Goal: Transaction & Acquisition: Obtain resource

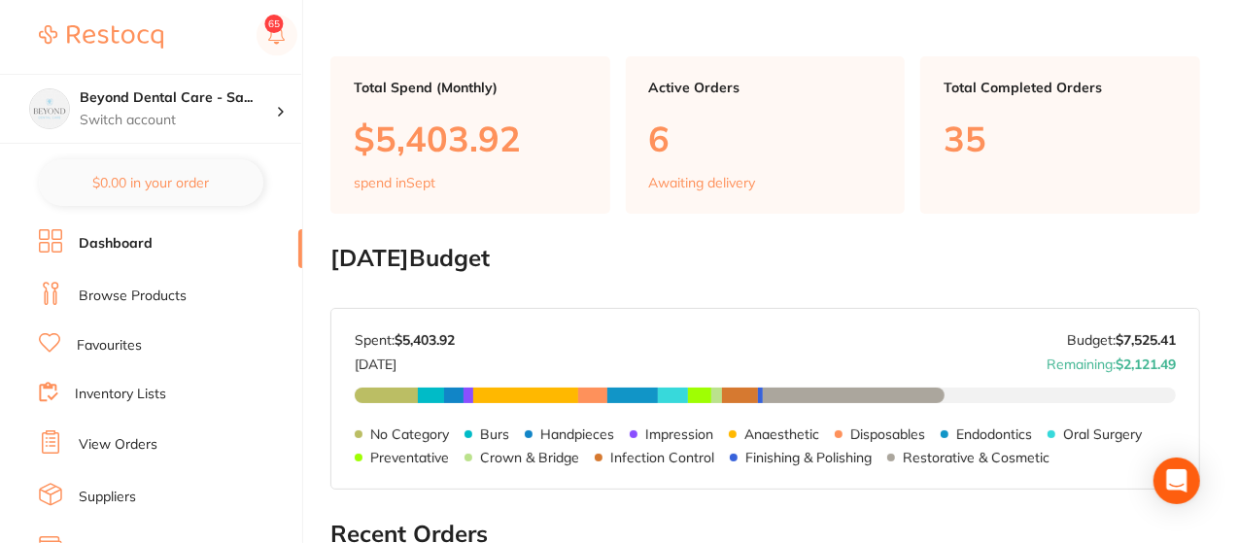
scroll to position [117, 0]
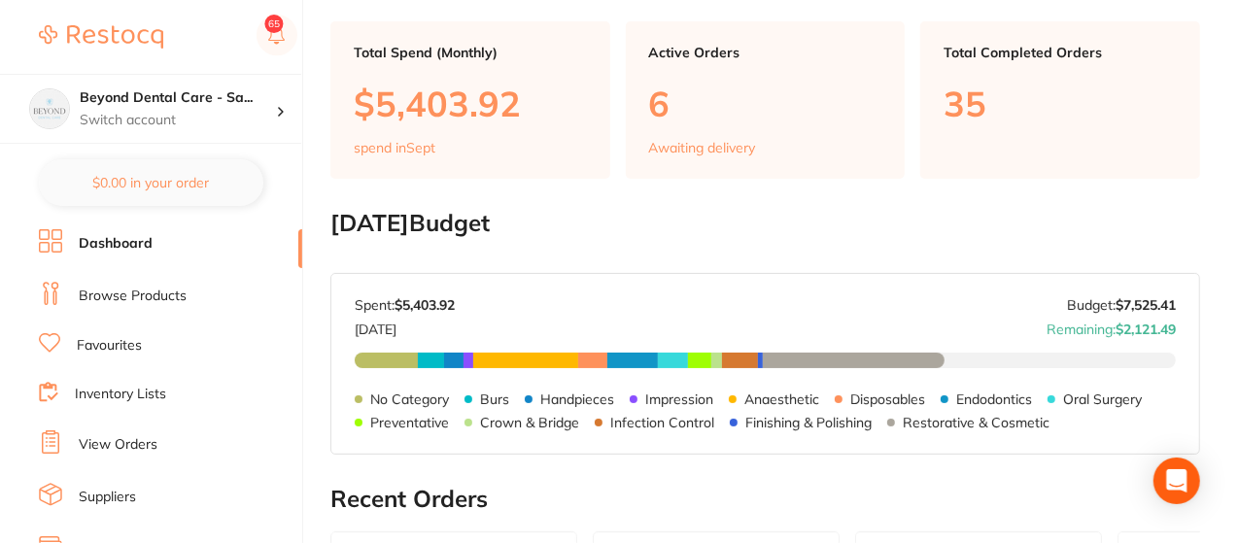
click at [203, 287] on li "Browse Products" at bounding box center [170, 296] width 263 height 29
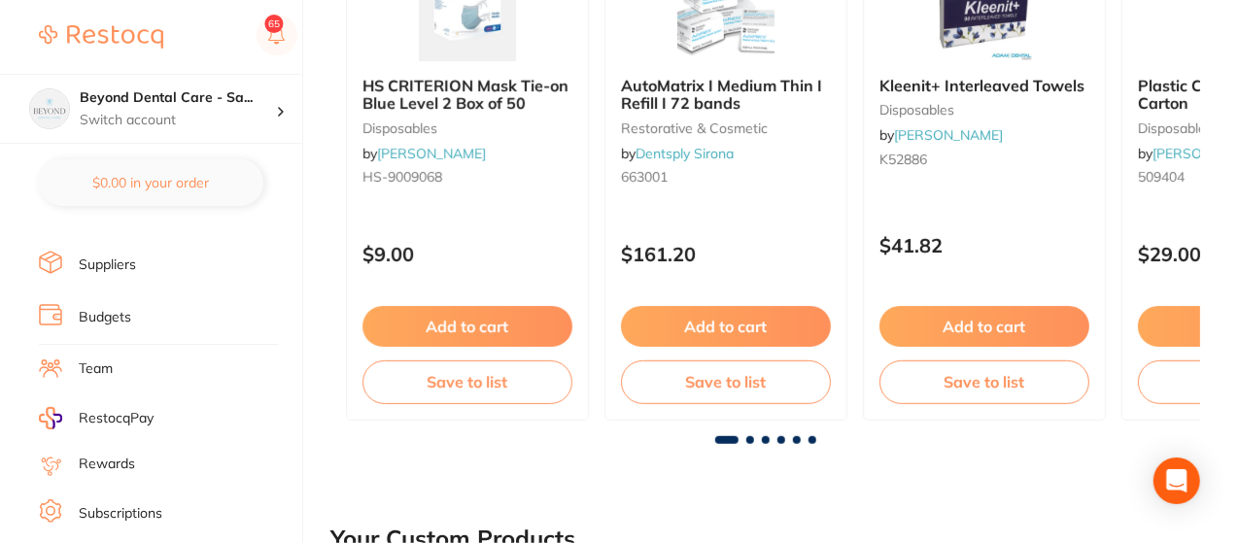
scroll to position [212, 0]
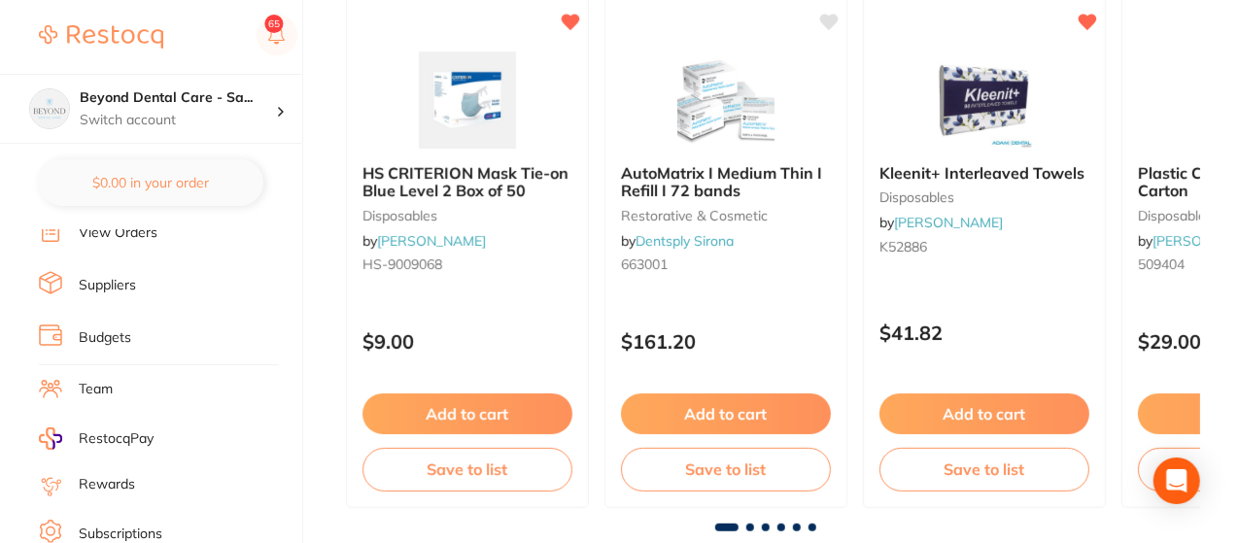
scroll to position [350, 0]
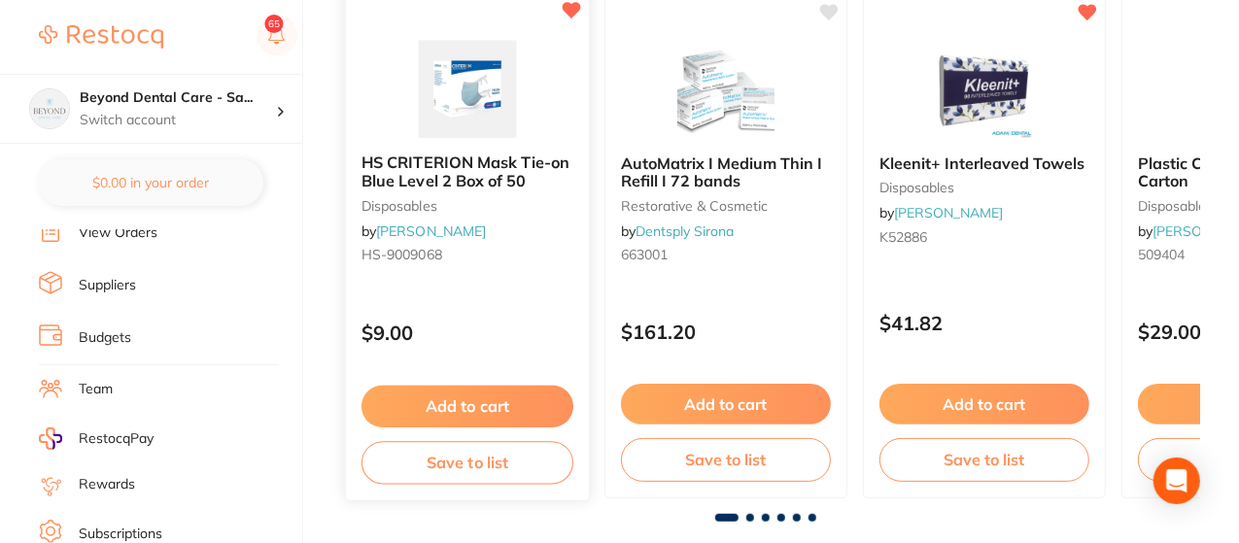
click at [470, 458] on button "Save to list" at bounding box center [468, 463] width 212 height 44
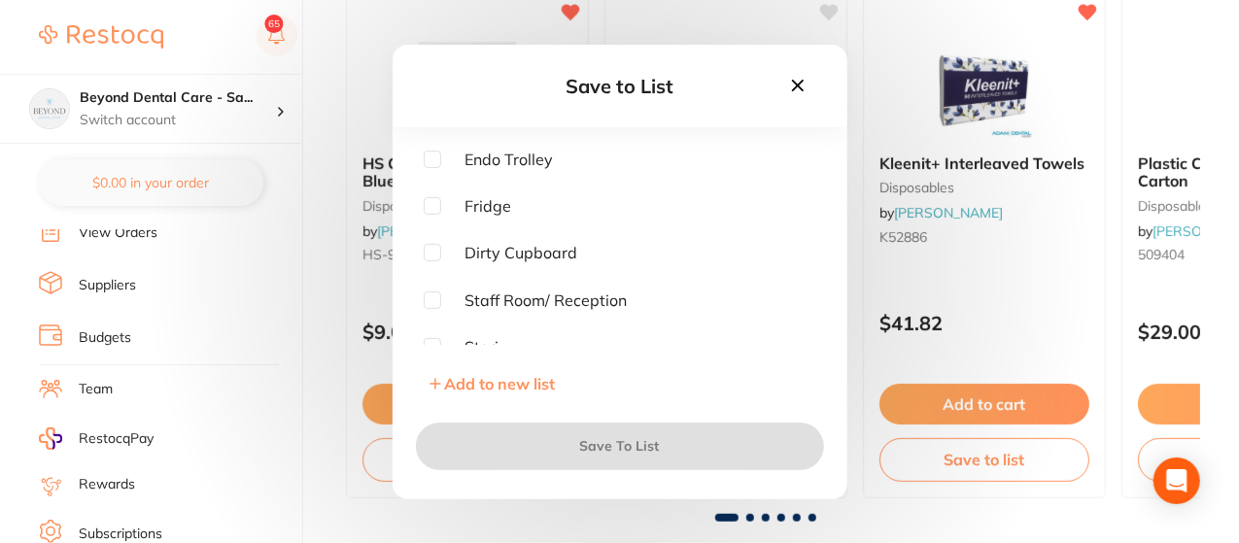
click at [741, 317] on div "Endo Trolley Fridge Dirty Cupboard Staff Room/ Reception Steri Restorative Surg…" at bounding box center [620, 248] width 393 height 194
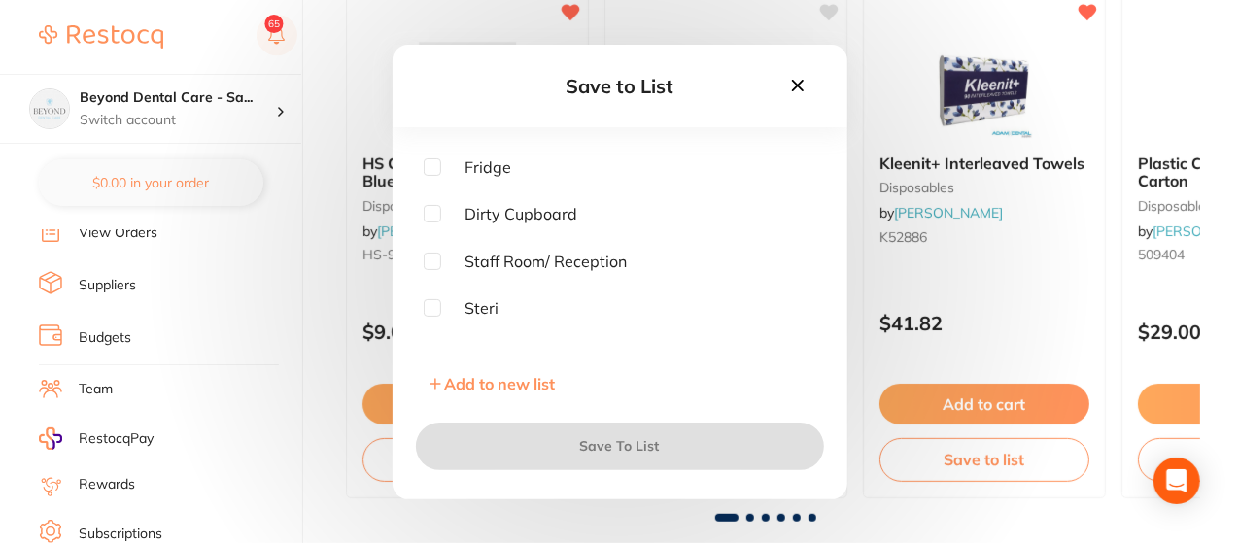
scroll to position [78, 0]
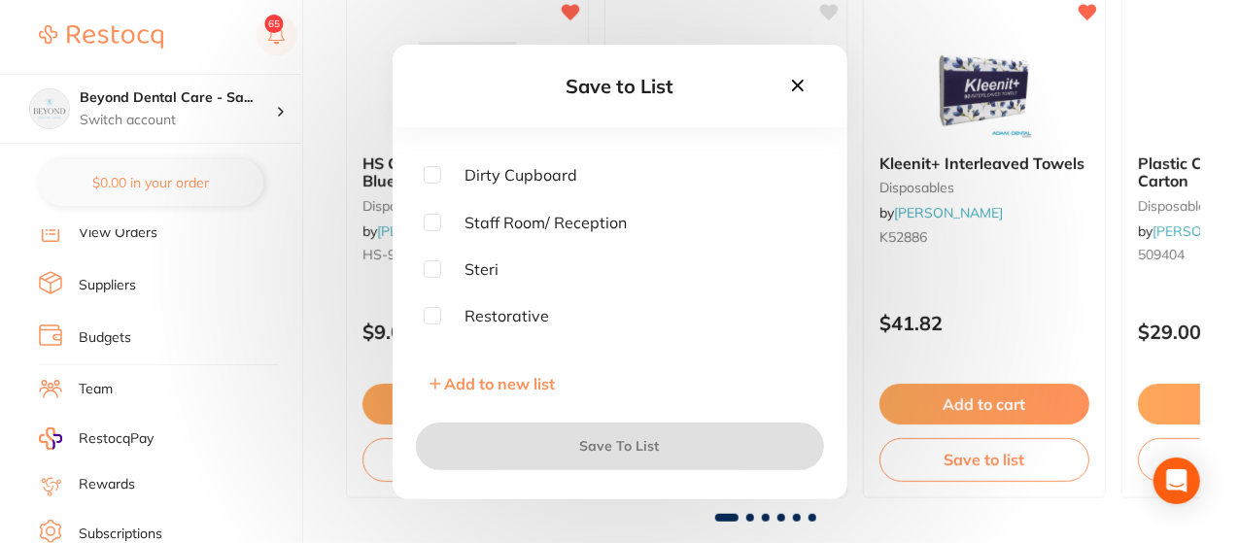
click at [432, 269] on input "checkbox" at bounding box center [432, 269] width 17 height 17
checkbox input "true"
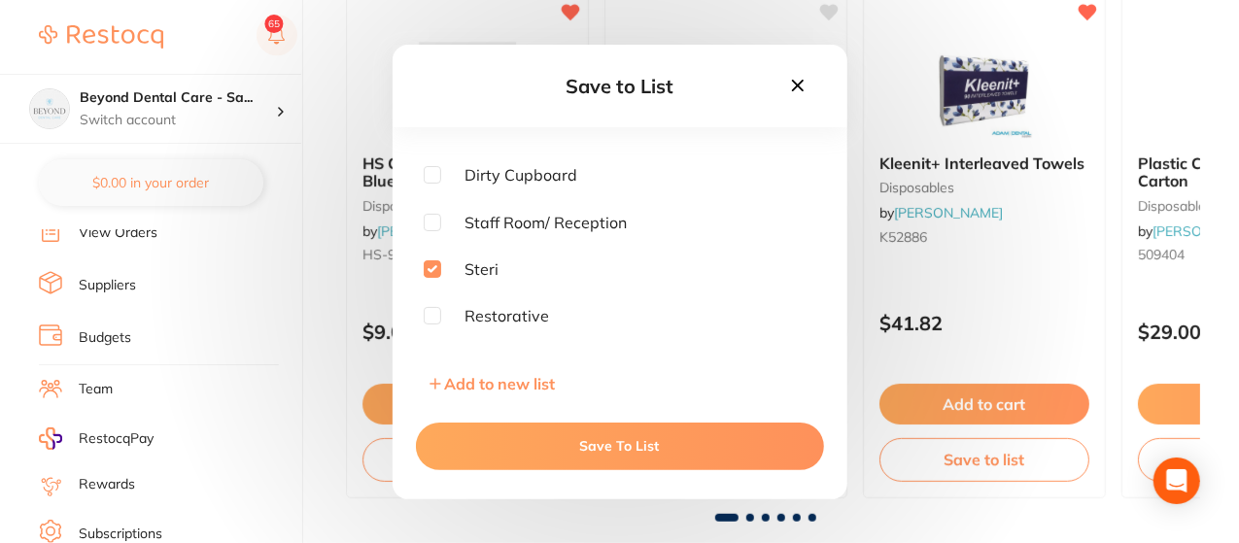
click at [609, 442] on button "Save To List" at bounding box center [620, 446] width 408 height 47
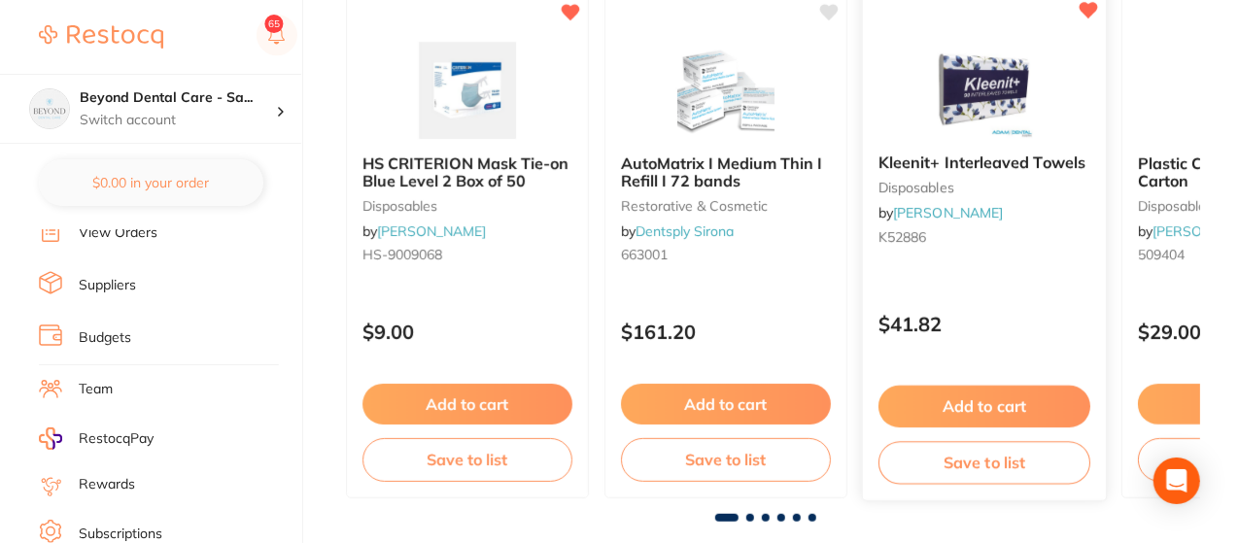
click at [1038, 323] on p "$41.82" at bounding box center [985, 324] width 212 height 22
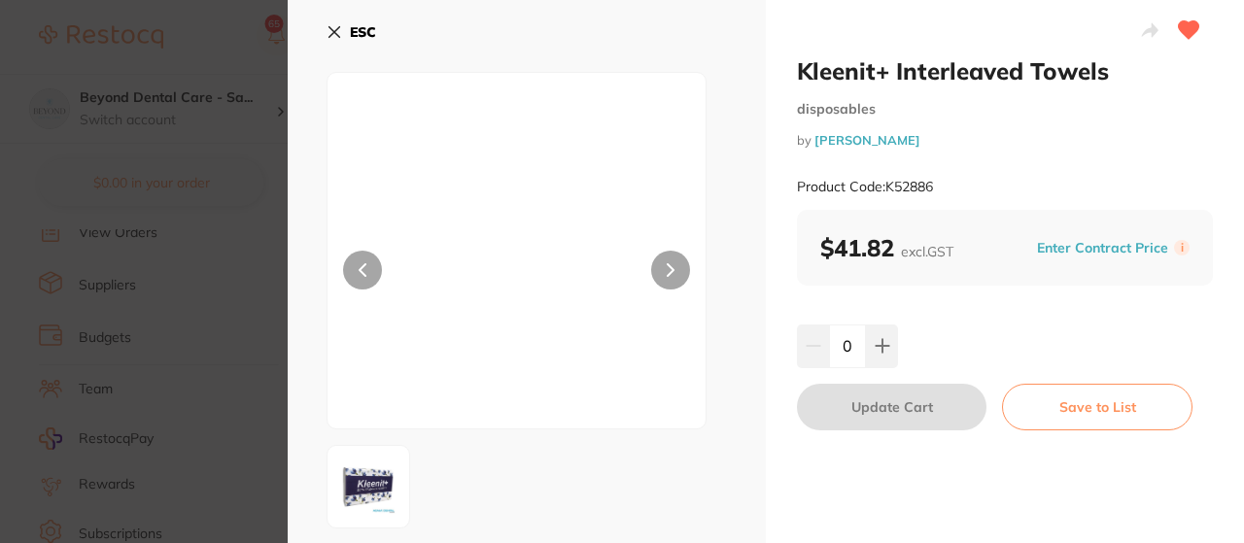
scroll to position [0, 78]
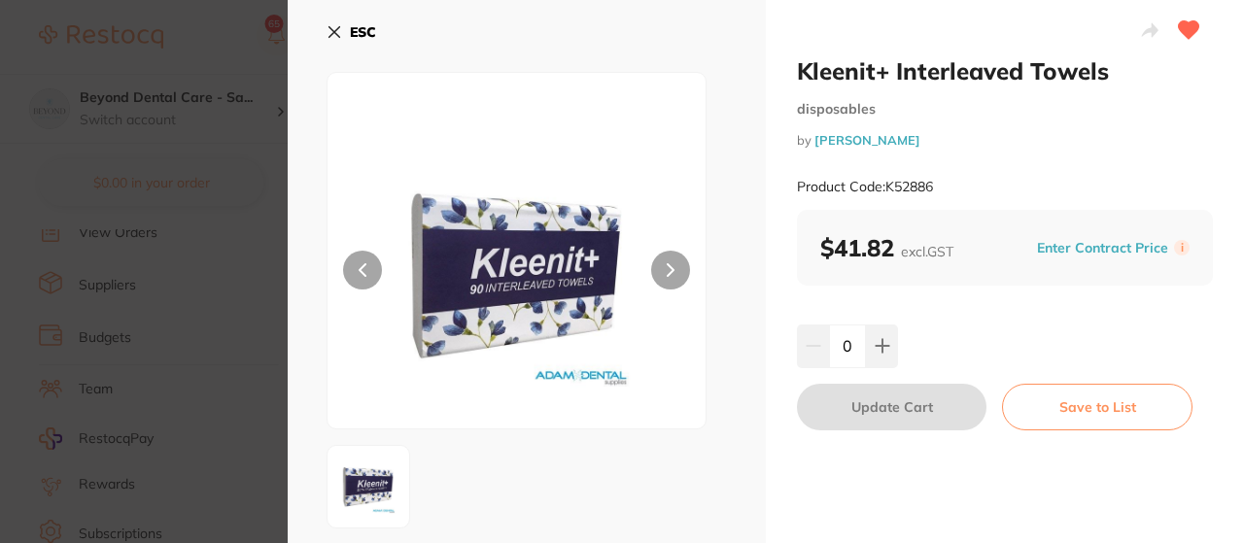
click at [331, 25] on icon at bounding box center [335, 32] width 16 height 16
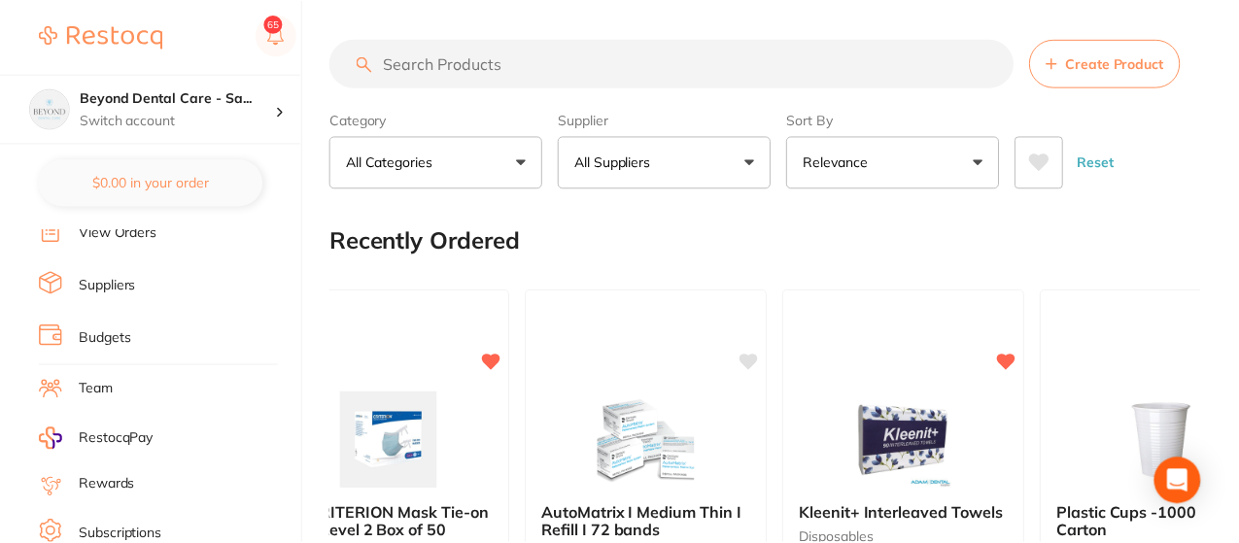
scroll to position [350, 0]
